Goal: Information Seeking & Learning: Find specific fact

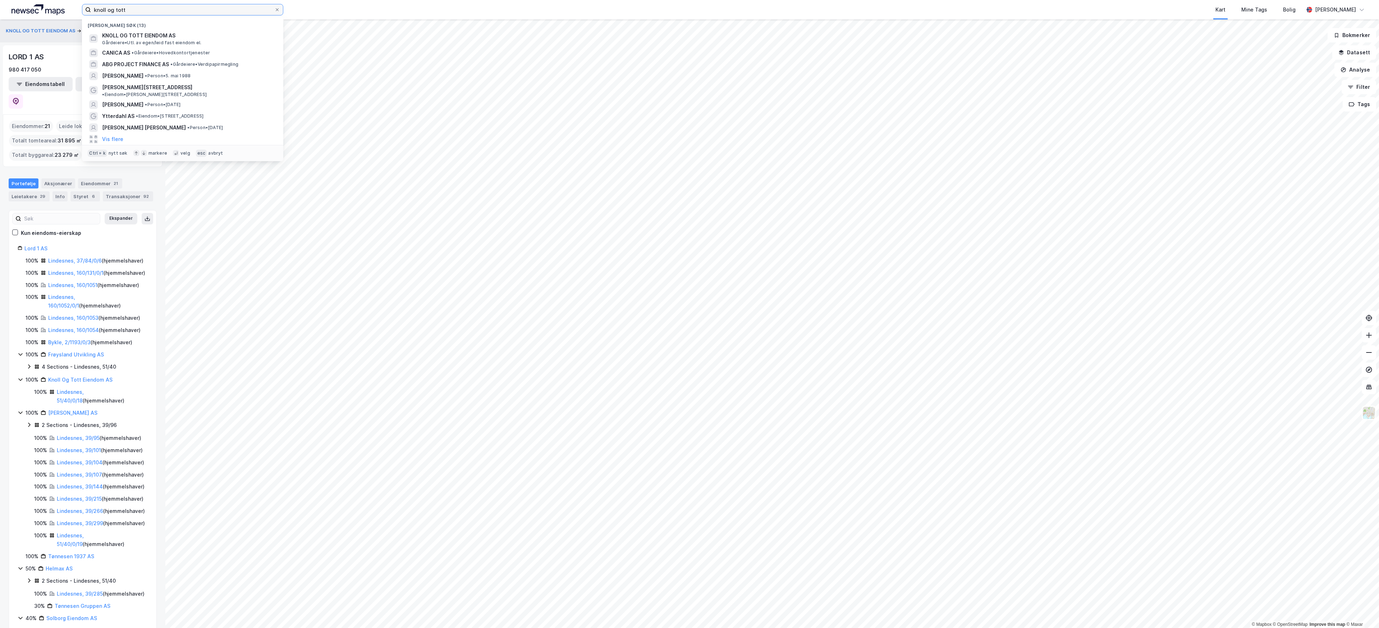
click at [116, 14] on input "knoll og tott" at bounding box center [182, 9] width 183 height 11
type input "b"
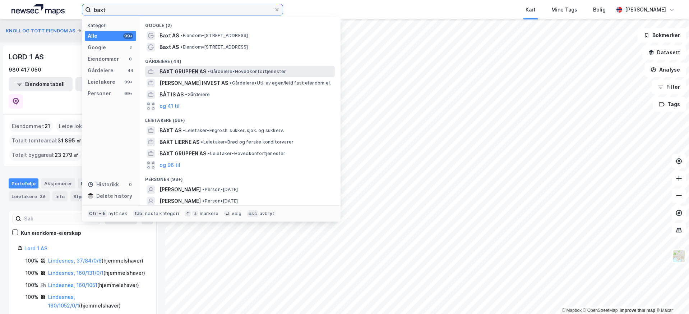
type input "baxt"
click at [206, 73] on span "BAXT GRUPPEN AS" at bounding box center [183, 71] width 47 height 9
